Goal: Check status: Check status

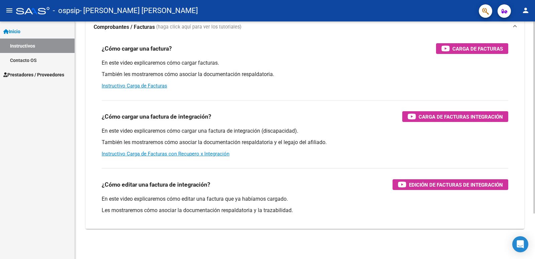
scroll to position [56, 0]
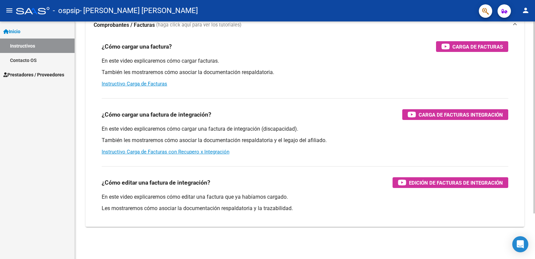
click at [535, 116] on div at bounding box center [535, 163] width 2 height 192
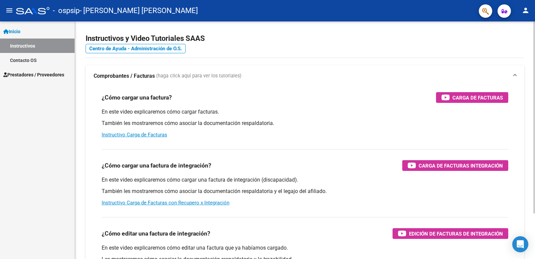
scroll to position [5, 0]
click at [535, 98] on div at bounding box center [535, 121] width 2 height 192
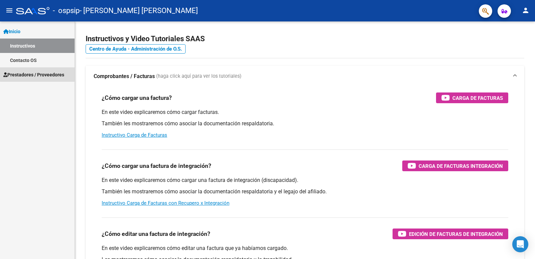
click at [38, 73] on span "Prestadores / Proveedores" at bounding box center [33, 74] width 61 height 7
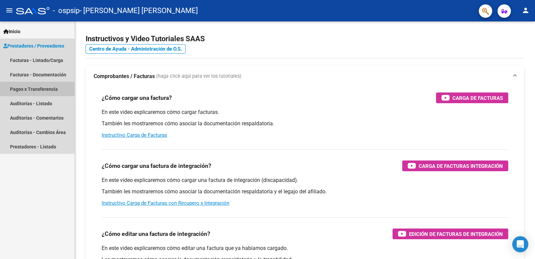
click at [40, 87] on link "Pagos x Transferencia" at bounding box center [37, 89] width 75 height 14
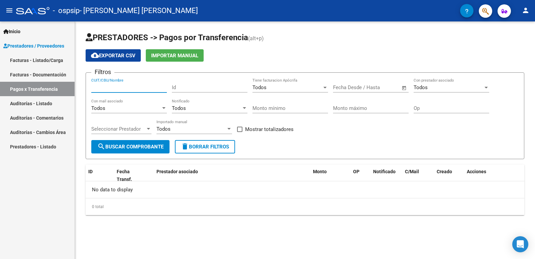
click at [126, 85] on input "CUIT/CBU/Nombre" at bounding box center [129, 87] width 76 height 6
click at [163, 108] on div at bounding box center [163, 108] width 3 height 2
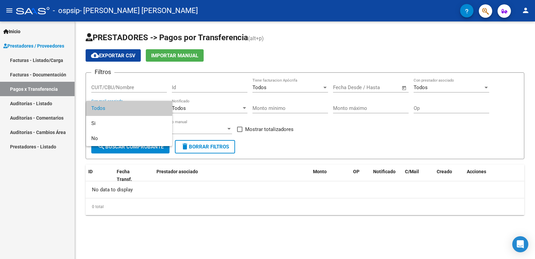
click at [164, 109] on span "Todos" at bounding box center [129, 108] width 76 height 15
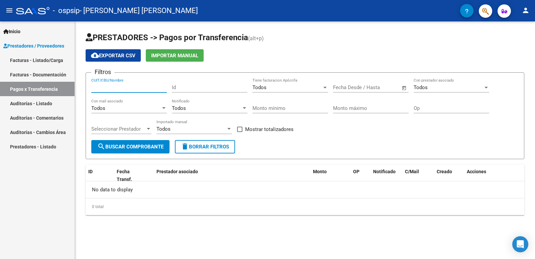
click at [150, 84] on input "CUIT/CBU/Nombre" at bounding box center [129, 87] width 76 height 6
type input "27277903127"
click at [153, 147] on span "search Buscar Comprobante" at bounding box center [130, 147] width 66 height 6
click at [158, 147] on span "search Buscar Comprobante" at bounding box center [130, 147] width 66 height 6
click at [324, 87] on div at bounding box center [325, 88] width 3 height 2
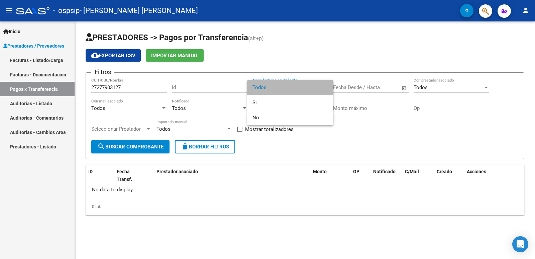
click at [324, 87] on span "Todos" at bounding box center [291, 87] width 76 height 15
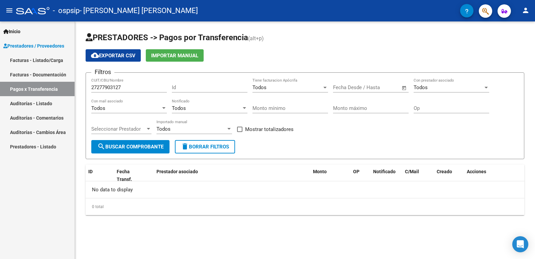
click at [405, 87] on span "Open calendar" at bounding box center [404, 88] width 16 height 16
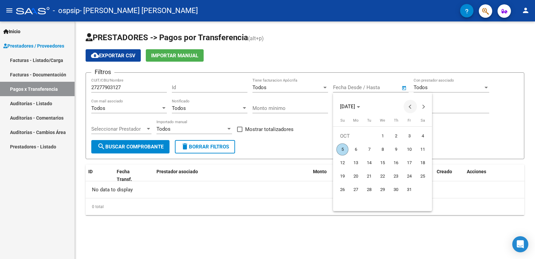
click at [408, 107] on span "Previous month" at bounding box center [410, 106] width 13 height 13
click at [408, 106] on span "Previous month" at bounding box center [410, 106] width 13 height 13
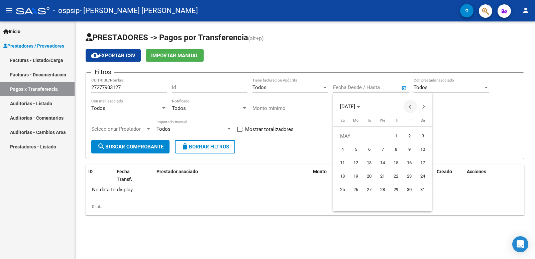
click at [408, 106] on span "Previous month" at bounding box center [410, 106] width 13 height 13
click at [370, 150] on span "1" at bounding box center [369, 149] width 12 height 12
type input "[DATE]"
click at [487, 87] on div at bounding box center [267, 129] width 535 height 259
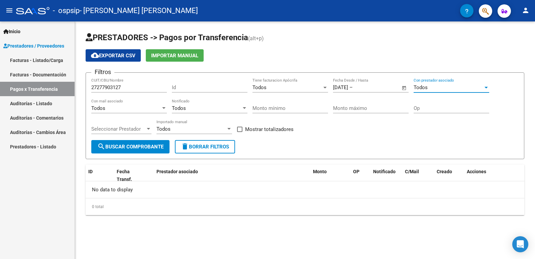
click at [487, 87] on div at bounding box center [486, 88] width 3 height 2
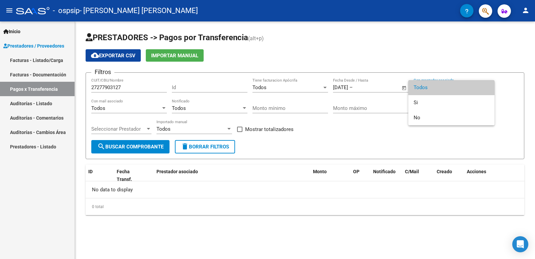
click at [487, 87] on span "Todos" at bounding box center [452, 87] width 76 height 15
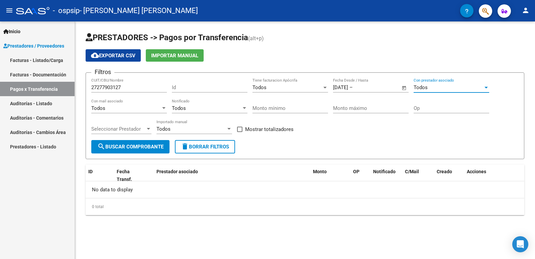
click at [140, 148] on span "search Buscar Comprobante" at bounding box center [130, 147] width 66 height 6
click at [150, 129] on div at bounding box center [149, 128] width 6 height 5
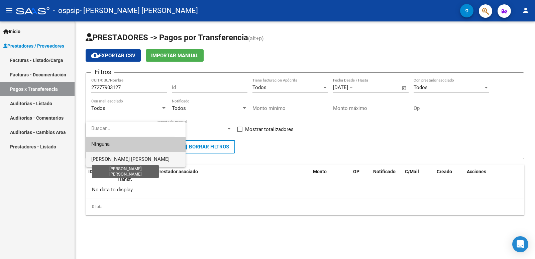
click at [126, 162] on span "[PERSON_NAME] [PERSON_NAME]" at bounding box center [130, 159] width 78 height 6
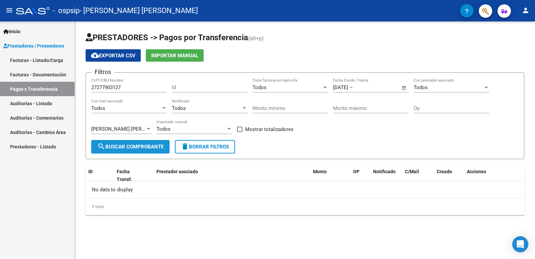
click at [130, 147] on span "search Buscar Comprobante" at bounding box center [130, 147] width 66 height 6
click at [151, 88] on input "27277903127" at bounding box center [129, 87] width 76 height 6
type input "2"
type input "[PERSON_NAME]"
click at [144, 143] on button "search Buscar Comprobante" at bounding box center [130, 146] width 78 height 13
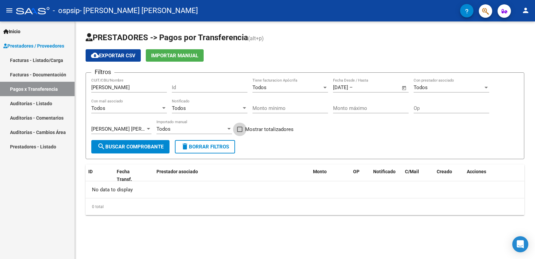
click at [240, 129] on span at bounding box center [239, 128] width 5 height 5
click at [240, 132] on input "Mostrar totalizadores" at bounding box center [240, 132] width 0 height 0
checkbox input "true"
click at [160, 145] on span "search Buscar Comprobante" at bounding box center [130, 147] width 66 height 6
click at [50, 71] on link "Facturas - Documentación" at bounding box center [37, 74] width 75 height 14
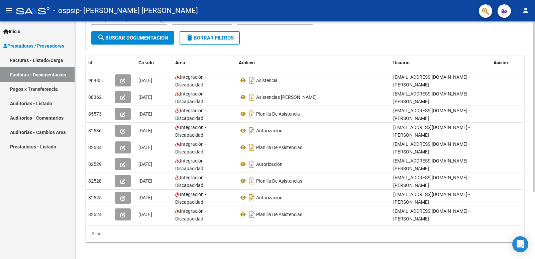
scroll to position [93, 0]
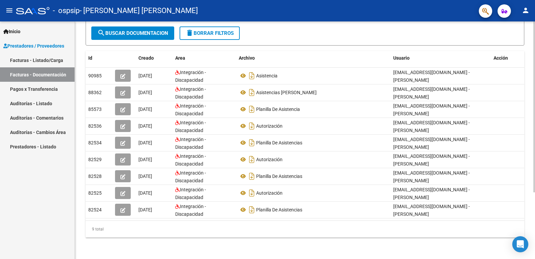
click at [529, 199] on div "PRESTADORES -> Comprobantes - Documentación Respaldatoria cloud_download Export…" at bounding box center [306, 94] width 462 height 330
click at [344, 253] on div "PRESTADORES -> Comprobantes - Documentación Respaldatoria cloud_download Export…" at bounding box center [305, 94] width 460 height 330
click at [345, 252] on div "PRESTADORES -> Comprobantes - Documentación Respaldatoria cloud_download Export…" at bounding box center [305, 94] width 460 height 330
click at [535, 150] on div at bounding box center [535, 173] width 2 height 171
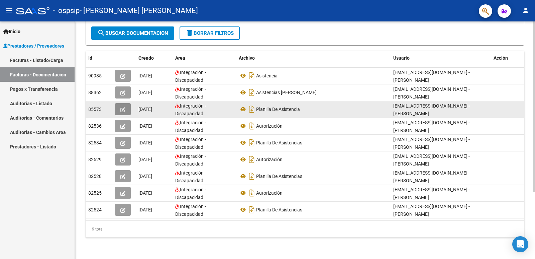
click at [122, 110] on icon "button" at bounding box center [122, 109] width 5 height 5
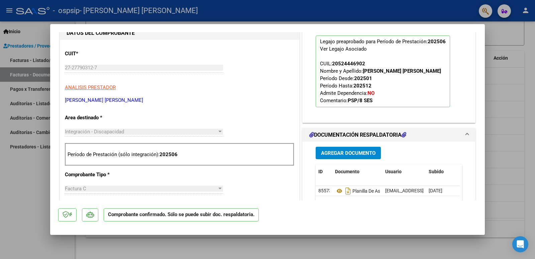
scroll to position [0, 0]
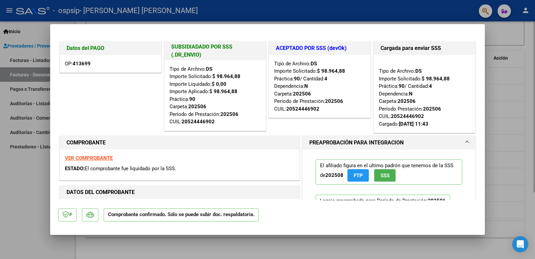
click at [167, 248] on div at bounding box center [267, 129] width 535 height 259
type input "$ 0,00"
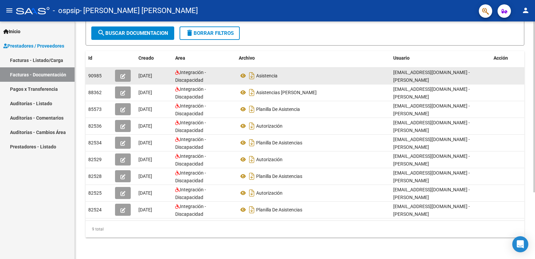
click at [121, 74] on icon "button" at bounding box center [122, 76] width 5 height 5
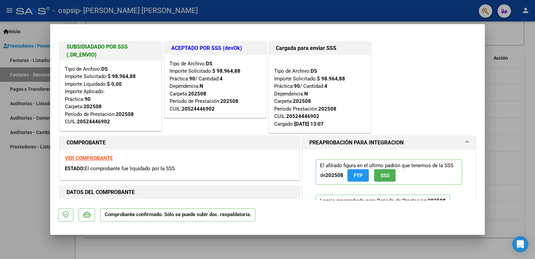
click at [179, 245] on div at bounding box center [267, 129] width 535 height 259
type input "$ 0,00"
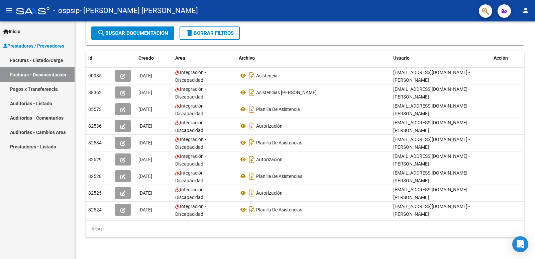
click at [59, 87] on link "Pagos x Transferencia" at bounding box center [37, 89] width 75 height 14
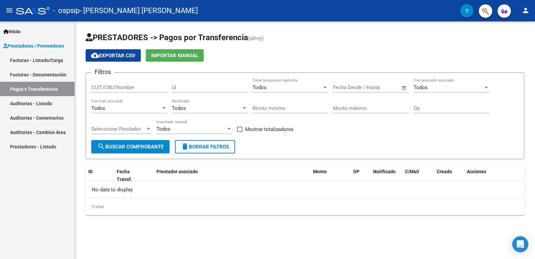
click at [162, 106] on div at bounding box center [164, 107] width 6 height 5
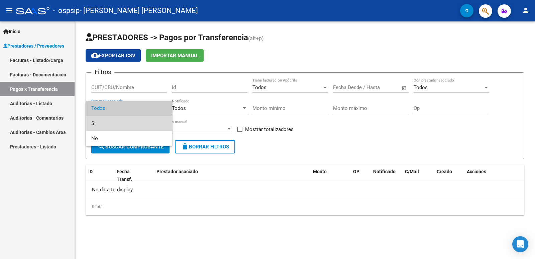
click at [140, 121] on span "Si" at bounding box center [129, 123] width 76 height 15
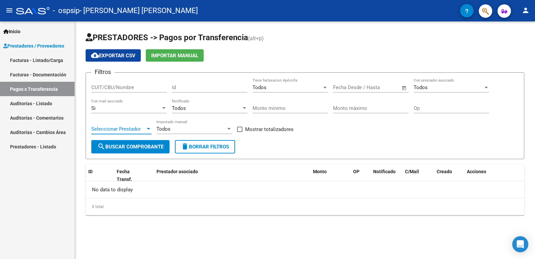
click at [145, 129] on span "Seleccionar Prestador" at bounding box center [118, 129] width 54 height 6
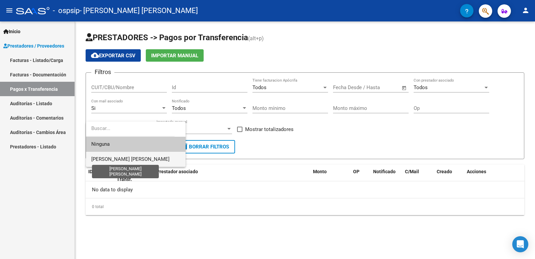
click at [134, 160] on span "[PERSON_NAME] [PERSON_NAME]" at bounding box center [130, 159] width 78 height 6
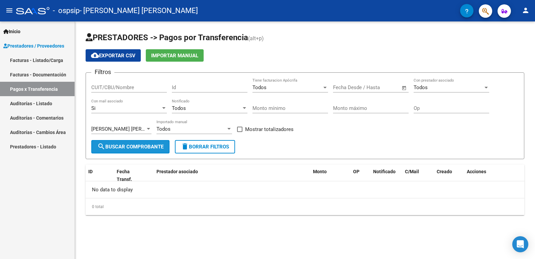
click at [138, 146] on span "search Buscar Comprobante" at bounding box center [130, 147] width 66 height 6
click at [122, 188] on div "No data to display" at bounding box center [305, 189] width 439 height 17
click at [246, 106] on div at bounding box center [245, 107] width 6 height 5
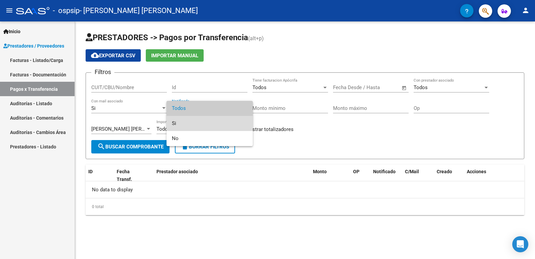
click at [189, 122] on span "Si" at bounding box center [210, 123] width 76 height 15
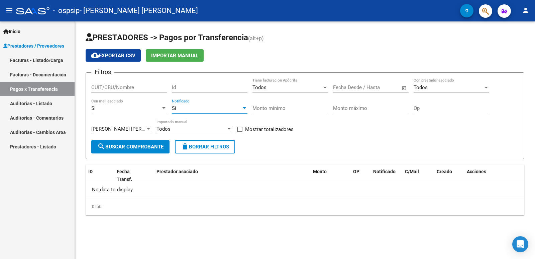
click at [244, 106] on div at bounding box center [245, 107] width 6 height 5
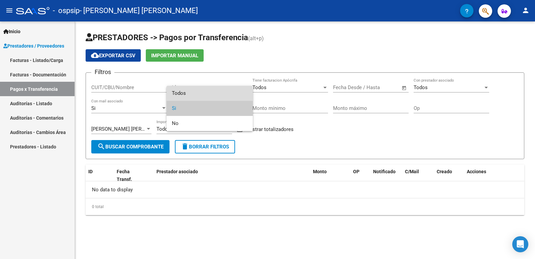
click at [189, 93] on span "Todos" at bounding box center [210, 93] width 76 height 15
